Goal: Transaction & Acquisition: Purchase product/service

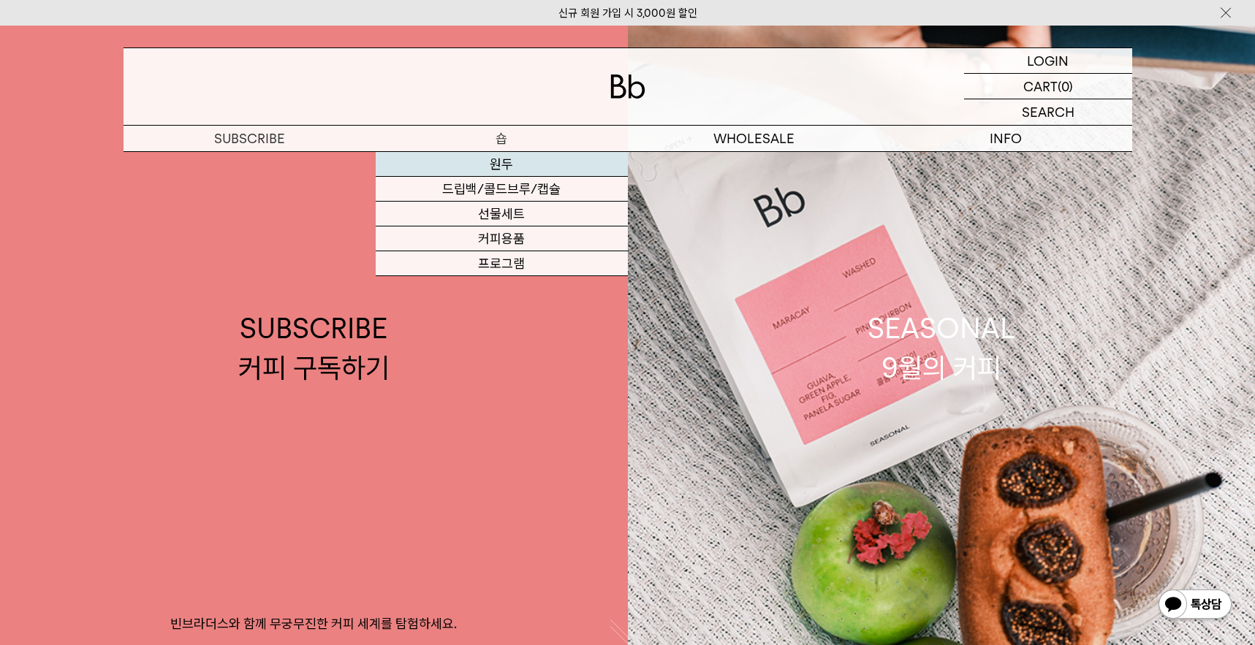
click at [511, 165] on link "원두" at bounding box center [502, 164] width 252 height 25
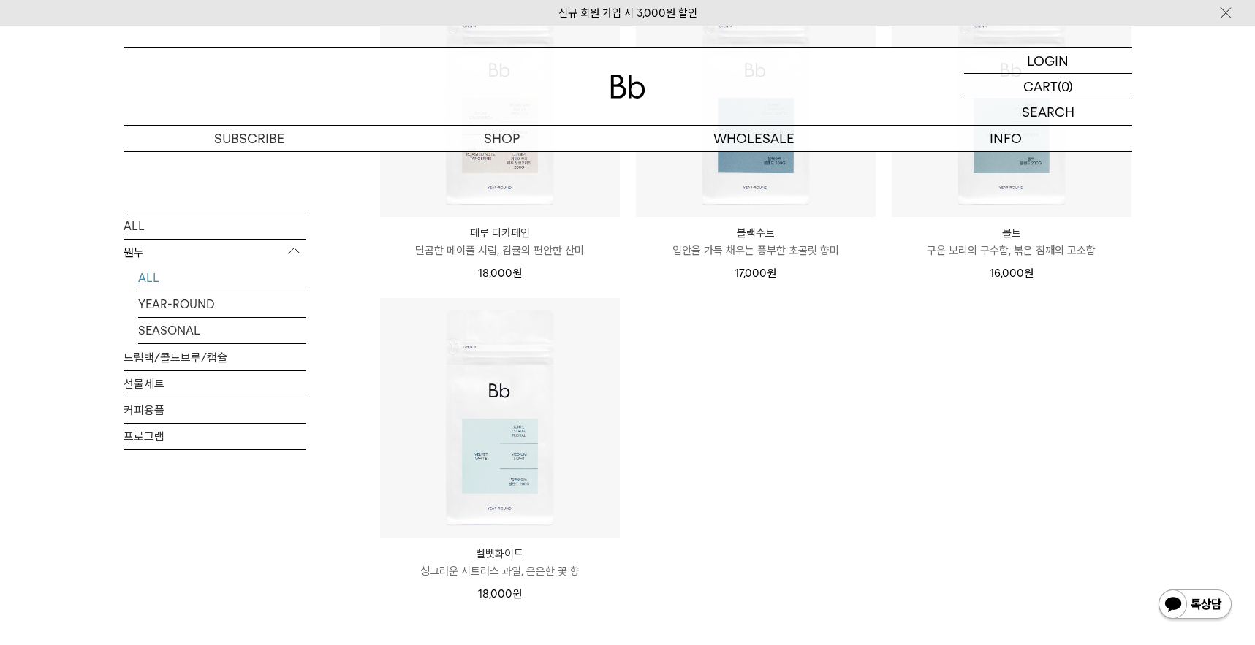
scroll to position [1243, 0]
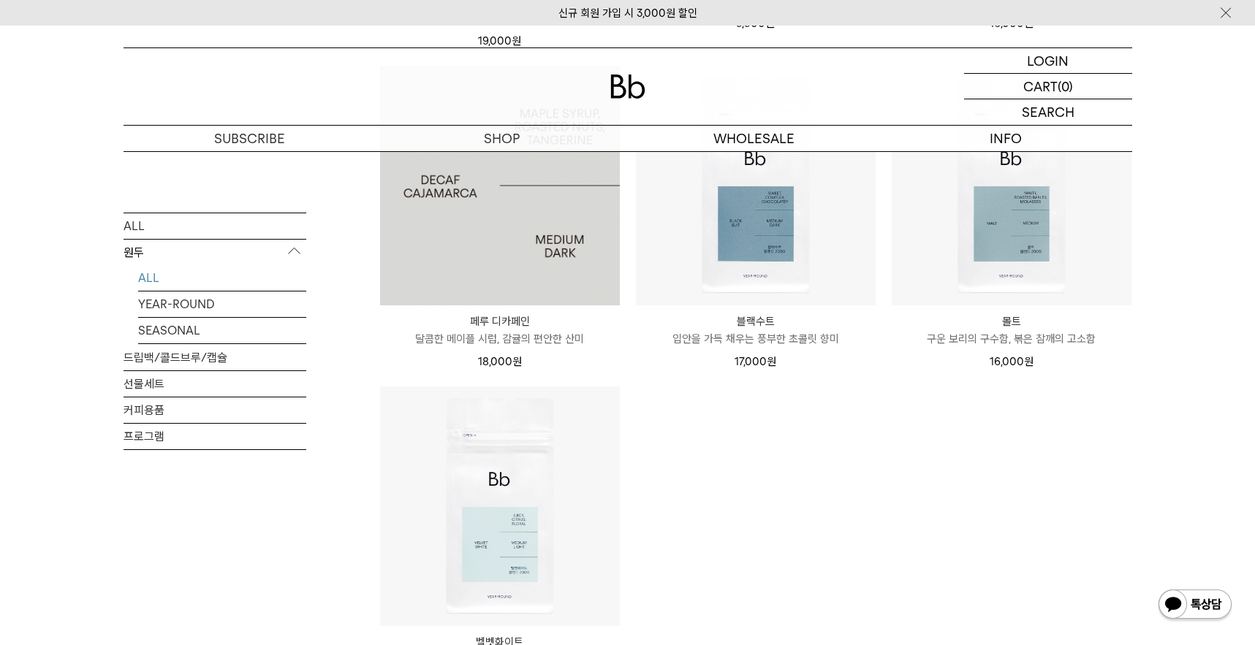
click at [505, 223] on img at bounding box center [500, 186] width 240 height 240
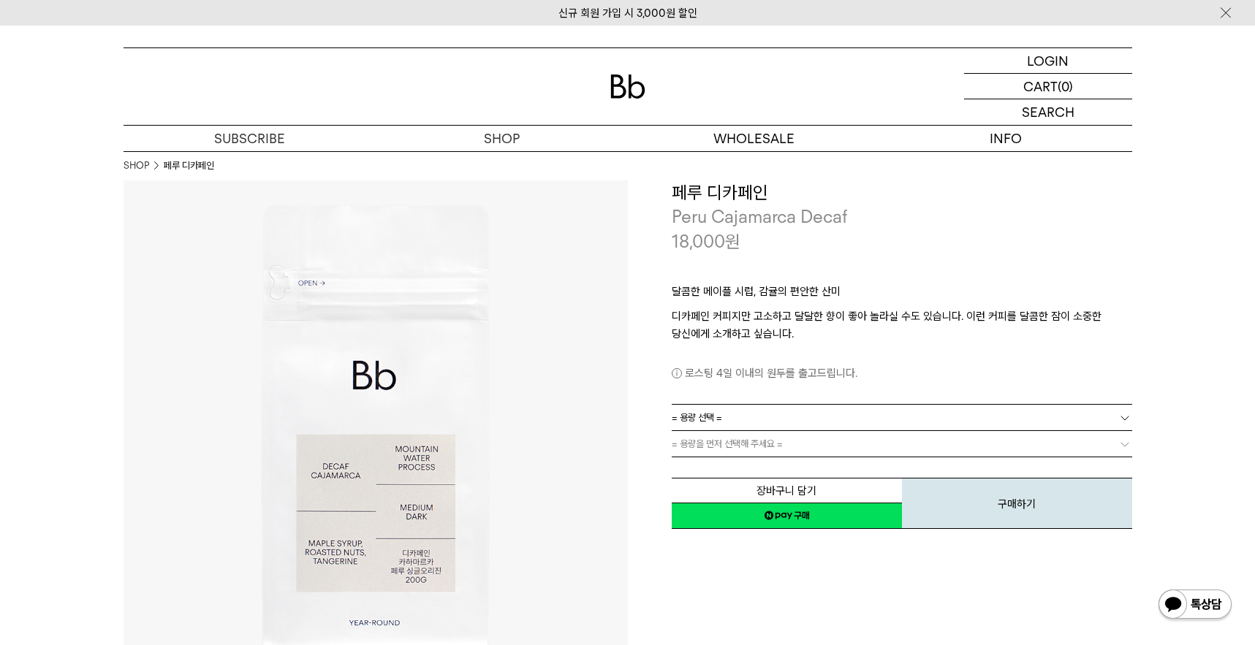
click at [813, 426] on link "= 용량 선택 =" at bounding box center [902, 418] width 461 height 26
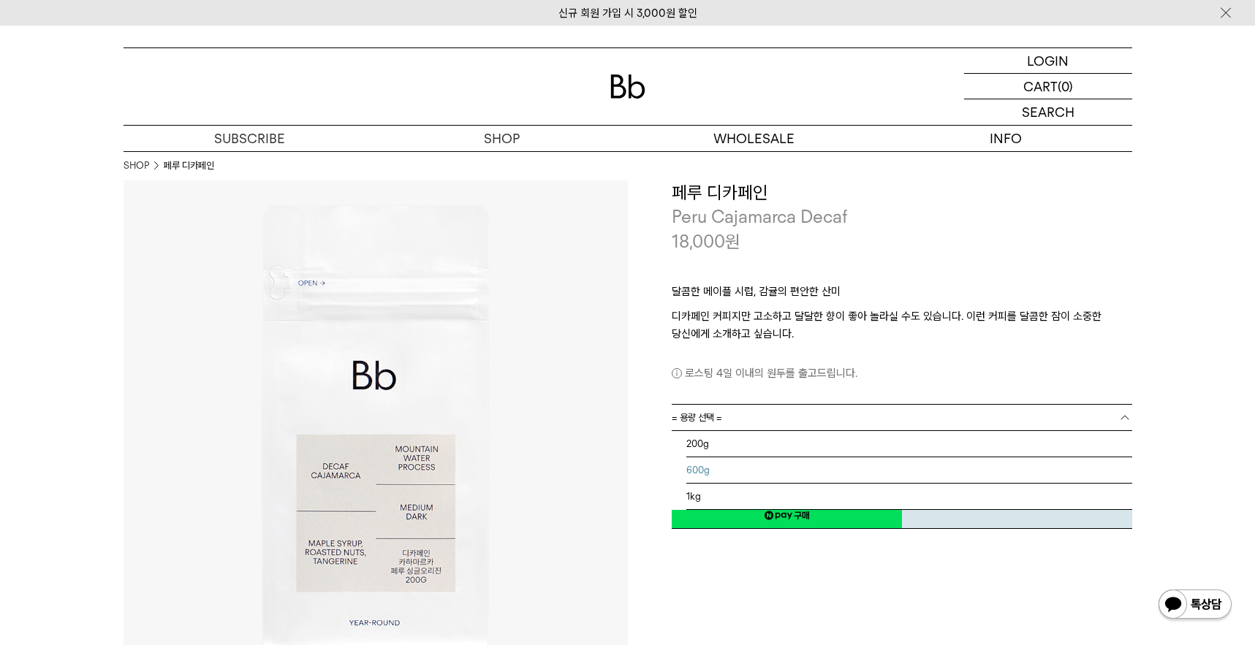
click at [731, 466] on li "600g" at bounding box center [909, 471] width 446 height 26
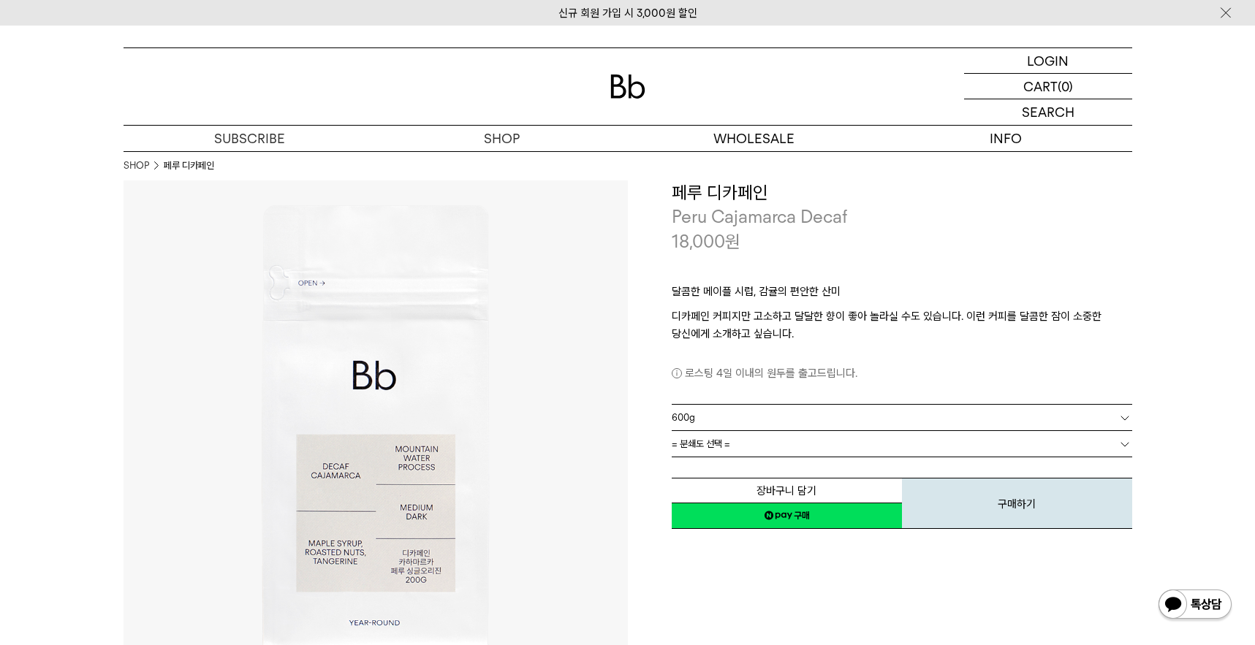
click at [768, 448] on link "= 분쇄도 선택 =" at bounding box center [902, 444] width 461 height 26
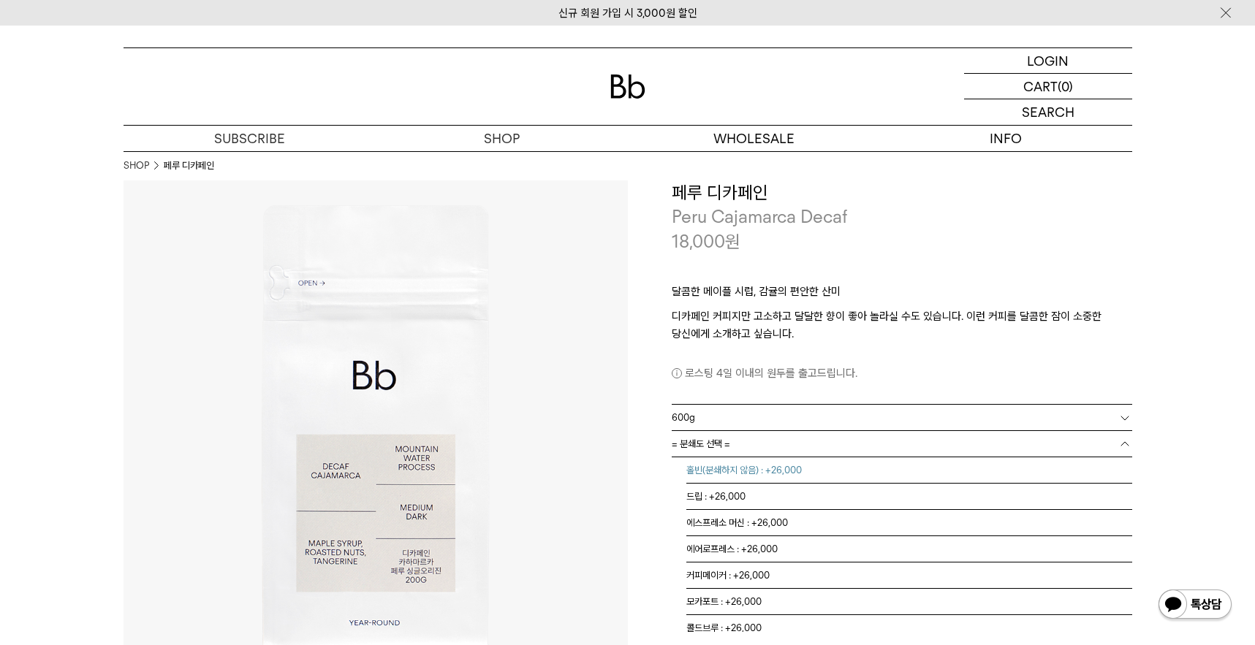
click at [806, 472] on li "홀빈(분쇄하지 않음) : +26,000" at bounding box center [909, 471] width 446 height 26
